Goal: Task Accomplishment & Management: Complete application form

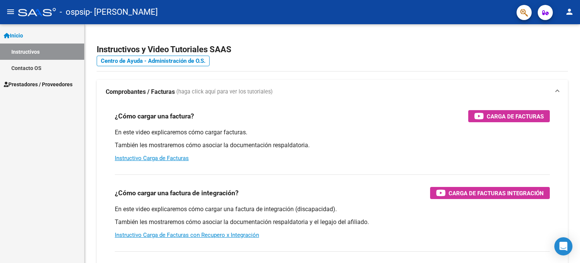
click at [29, 83] on span "Prestadores / Proveedores" at bounding box center [38, 84] width 69 height 8
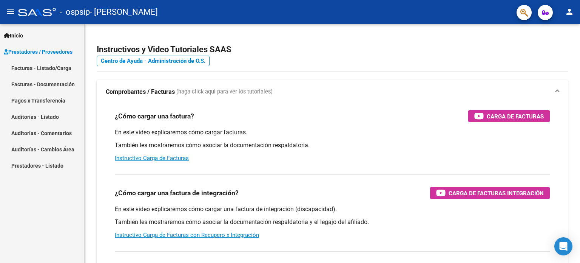
click at [28, 66] on link "Facturas - Listado/Carga" at bounding box center [42, 68] width 84 height 16
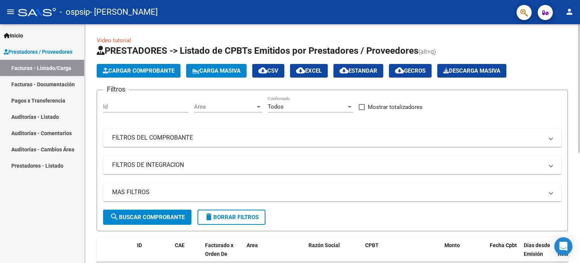
click at [139, 74] on button "Cargar Comprobante" at bounding box center [139, 71] width 84 height 14
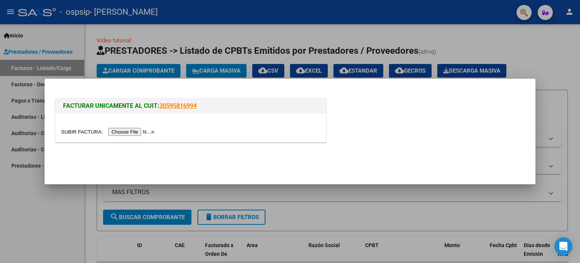
click at [147, 133] on input "file" at bounding box center [109, 132] width 96 height 8
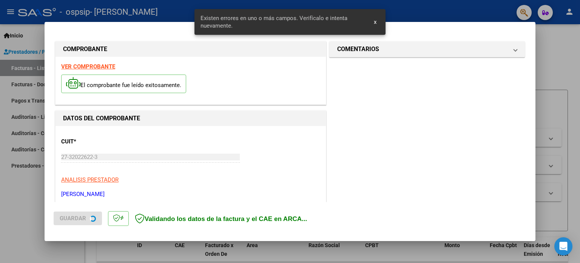
scroll to position [177, 0]
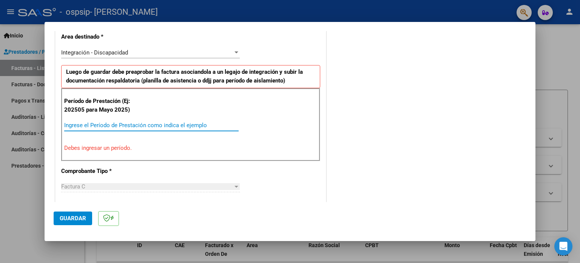
click at [84, 125] on input "Ingrese el Período de Prestación como indica el ejemplo" at bounding box center [151, 125] width 175 height 7
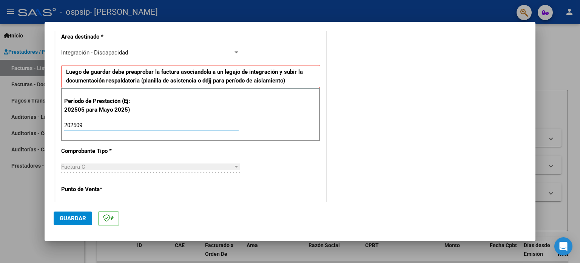
type input "202509"
click at [191, 149] on div "CUIT * 27-32022622-3 Ingresar CUIT ANALISIS PRESTADOR [PERSON_NAME] [PERSON_NAM…" at bounding box center [191, 233] width 270 height 568
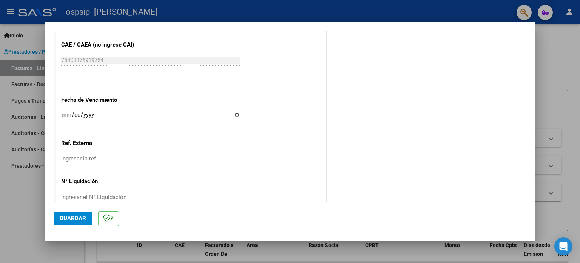
scroll to position [493, 0]
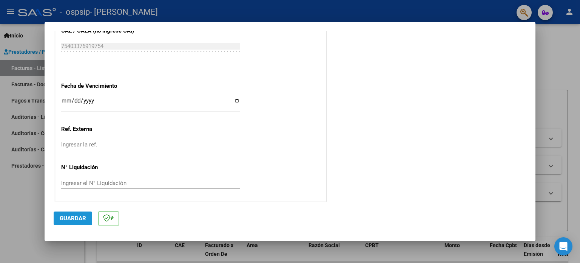
click at [84, 218] on span "Guardar" at bounding box center [73, 218] width 26 height 7
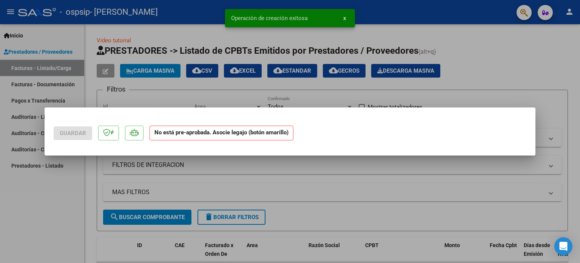
scroll to position [0, 0]
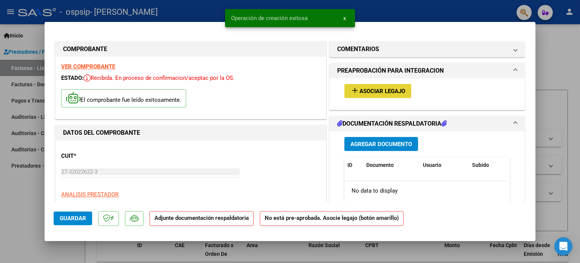
click at [369, 93] on span "Asociar Legajo" at bounding box center [383, 91] width 46 height 7
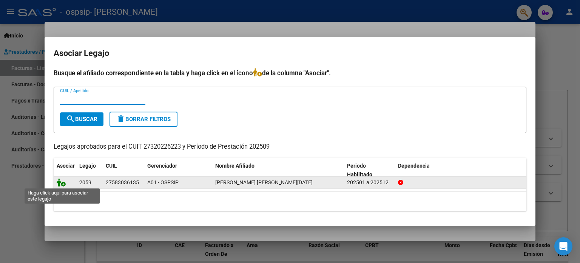
click at [62, 185] on icon at bounding box center [61, 182] width 9 height 8
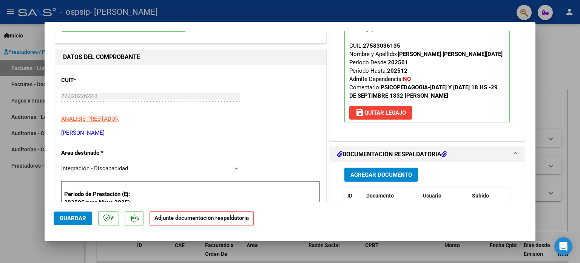
scroll to position [151, 0]
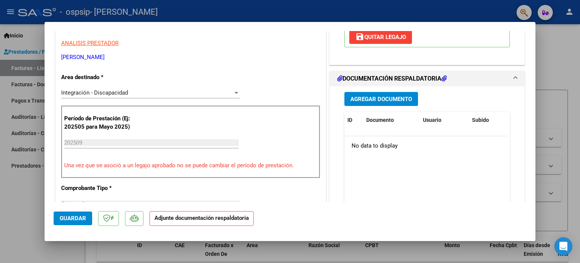
click at [394, 98] on span "Agregar Documento" at bounding box center [382, 99] width 62 height 7
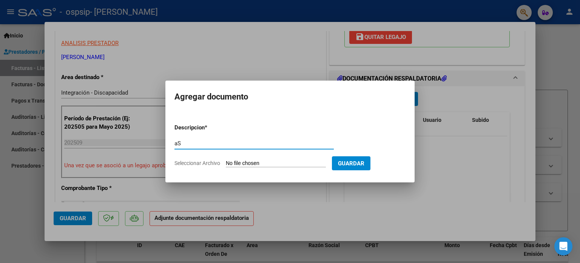
type input "a"
type input "Asistencia [PERSON_NAME] psp [DATE]"
click at [300, 161] on input "Seleccionar Archivo" at bounding box center [276, 163] width 100 height 7
type input "C:\fakepath\Asistencia [PERSON_NAME] psp [DATE].pdf"
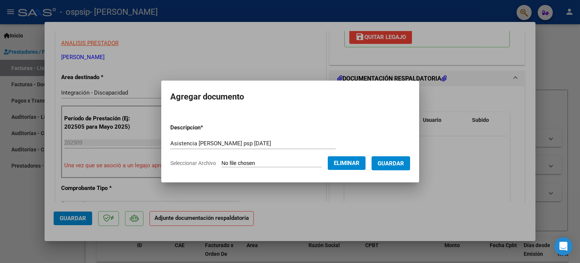
click at [392, 163] on span "Guardar" at bounding box center [391, 163] width 26 height 7
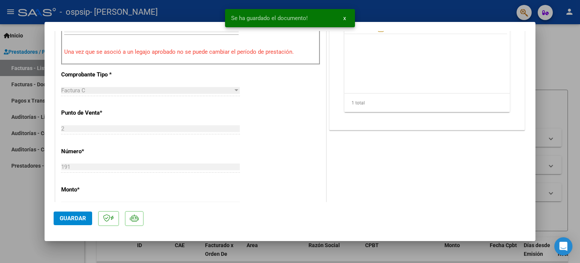
scroll to position [340, 0]
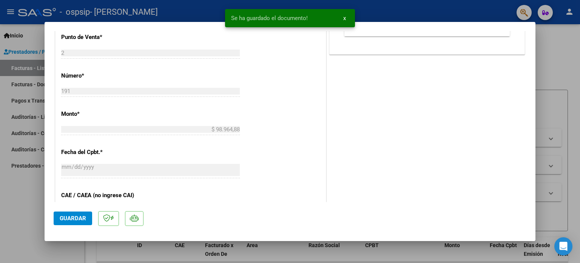
click at [78, 219] on span "Guardar" at bounding box center [73, 218] width 26 height 7
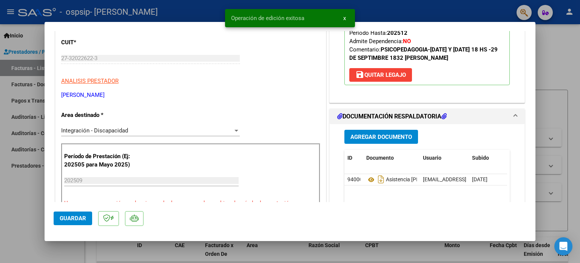
scroll to position [0, 0]
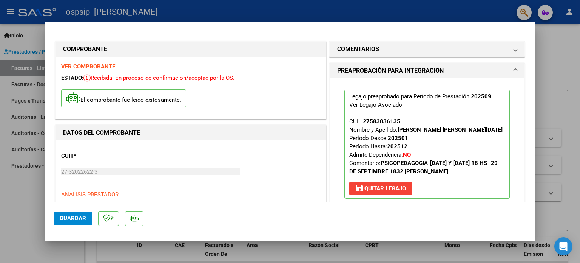
click at [232, 6] on div at bounding box center [290, 131] width 580 height 263
type input "$ 0,00"
